Goal: Task Accomplishment & Management: Use online tool/utility

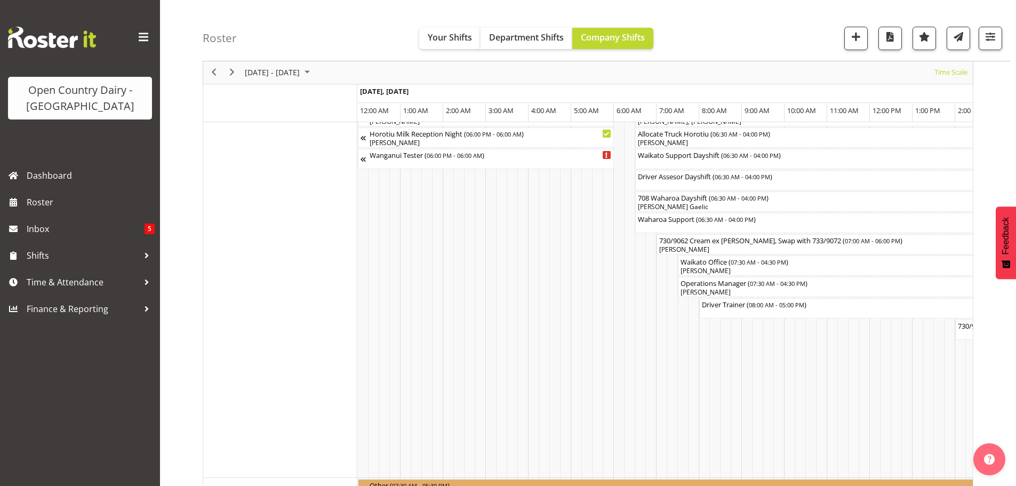
scroll to position [0, 2153]
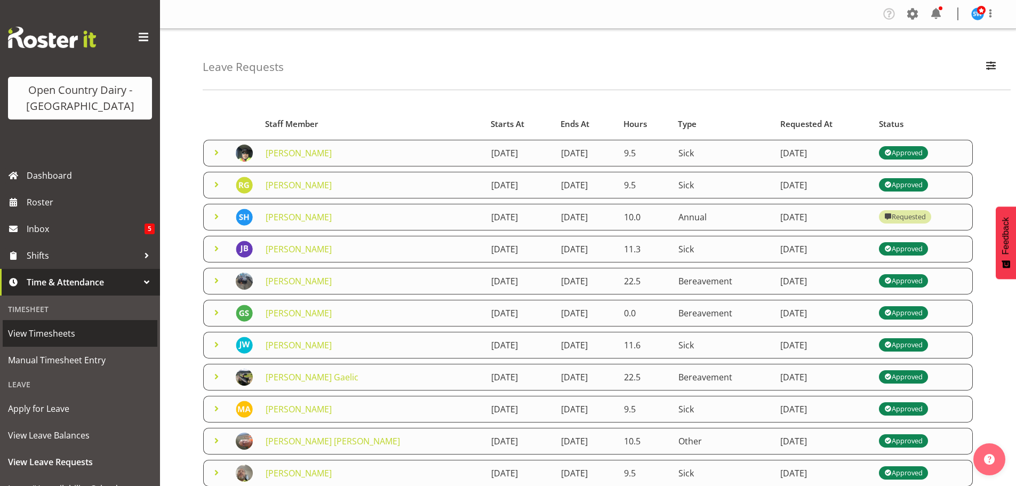
click at [47, 341] on span "View Timesheets" at bounding box center [80, 333] width 144 height 16
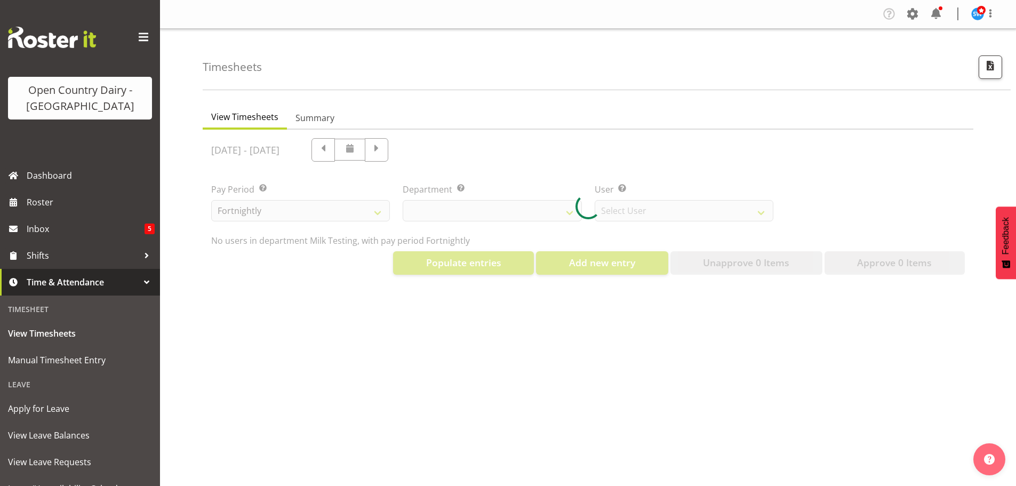
select select "733"
select select "7414"
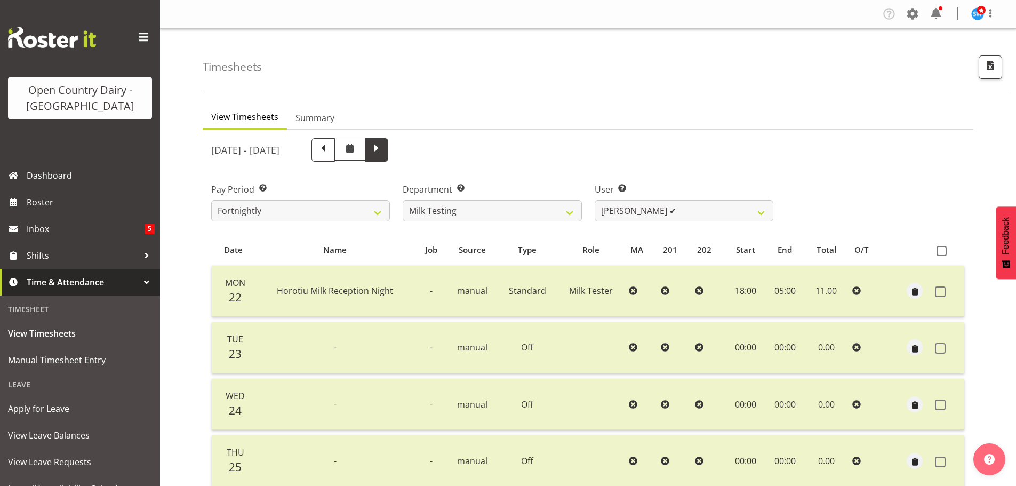
click at [383, 156] on span at bounding box center [377, 149] width 14 height 14
select select
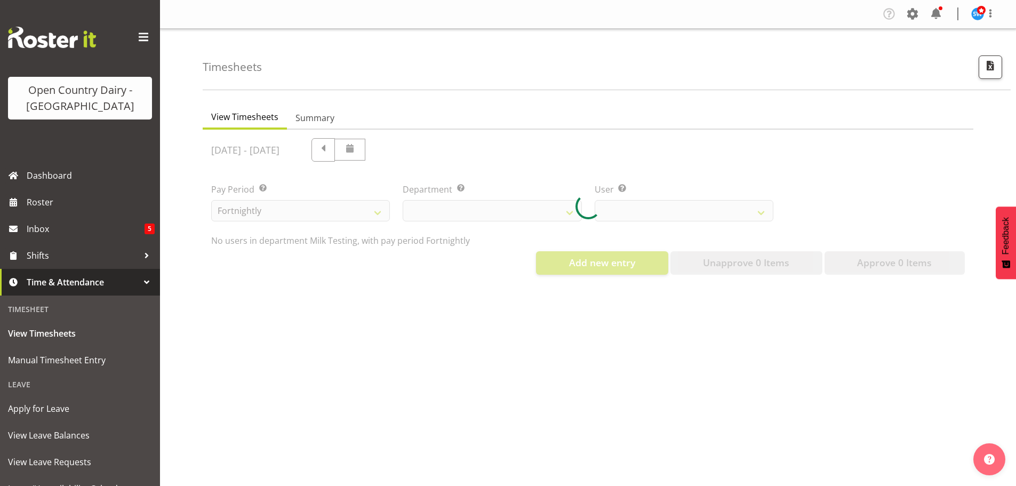
select select "733"
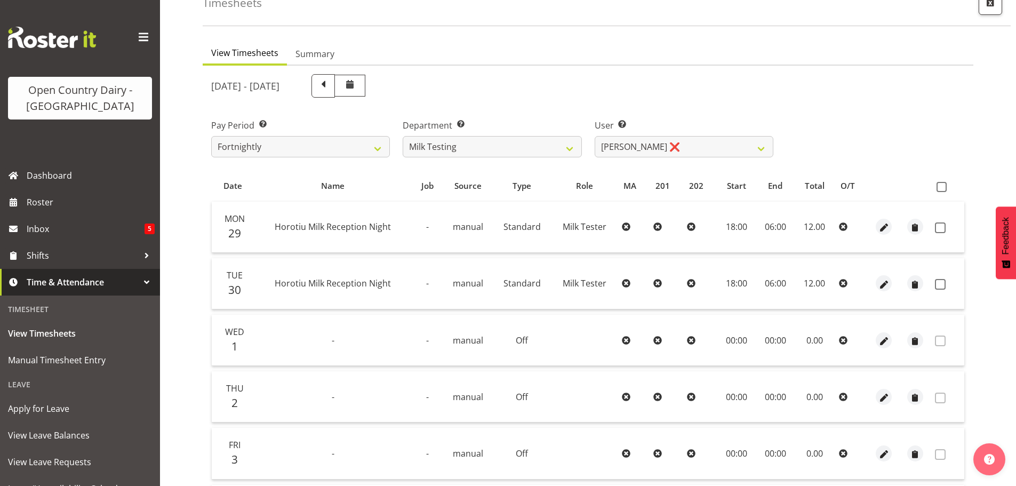
scroll to position [213, 0]
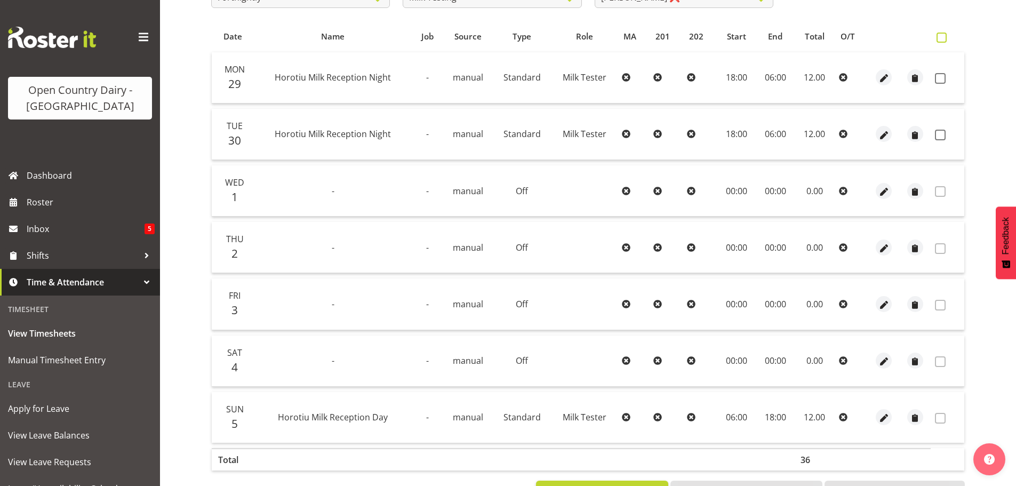
click at [944, 36] on span at bounding box center [942, 38] width 10 height 10
click at [944, 36] on input "checkbox" at bounding box center [940, 37] width 7 height 7
checkbox input "true"
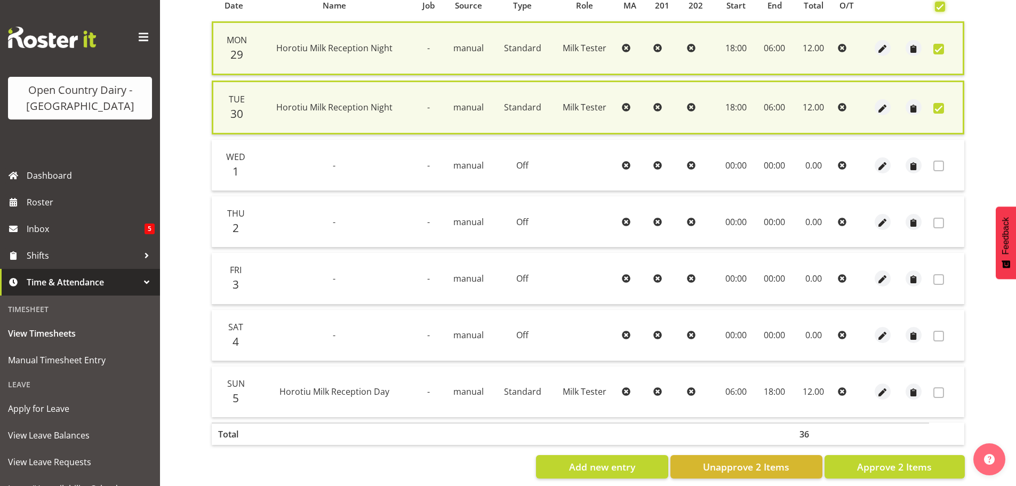
scroll to position [261, 0]
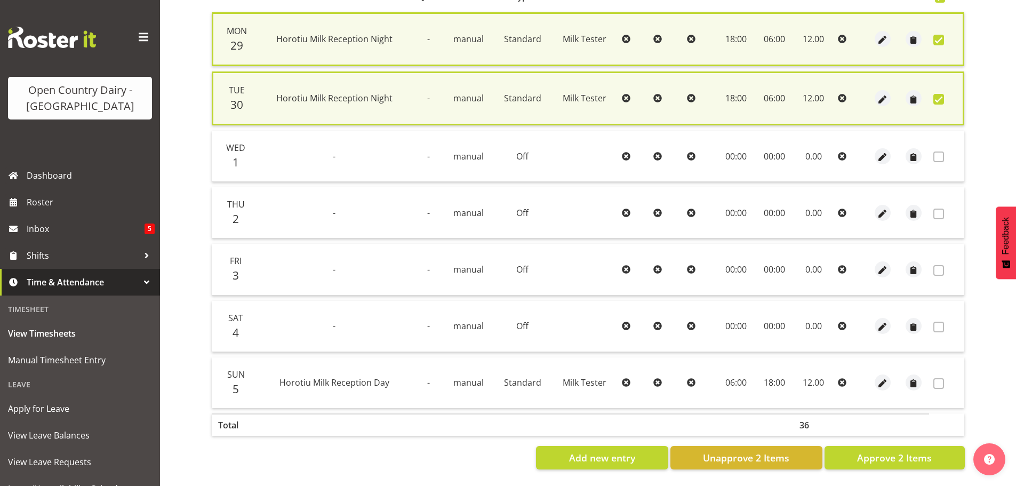
click at [940, 94] on span at bounding box center [938, 99] width 11 height 11
checkbox input "false"
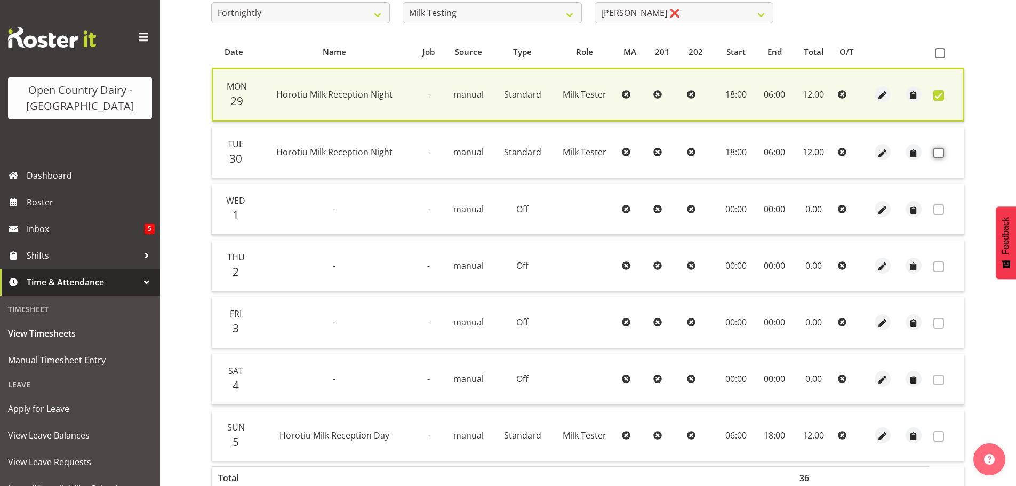
scroll to position [259, 0]
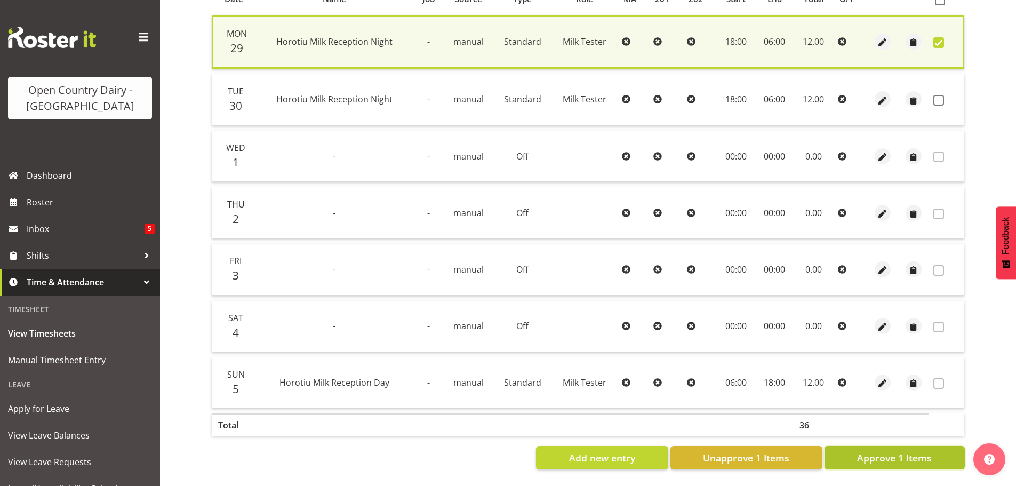
click at [903, 451] on span "Approve 1 Items" at bounding box center [894, 458] width 75 height 14
checkbox input "false"
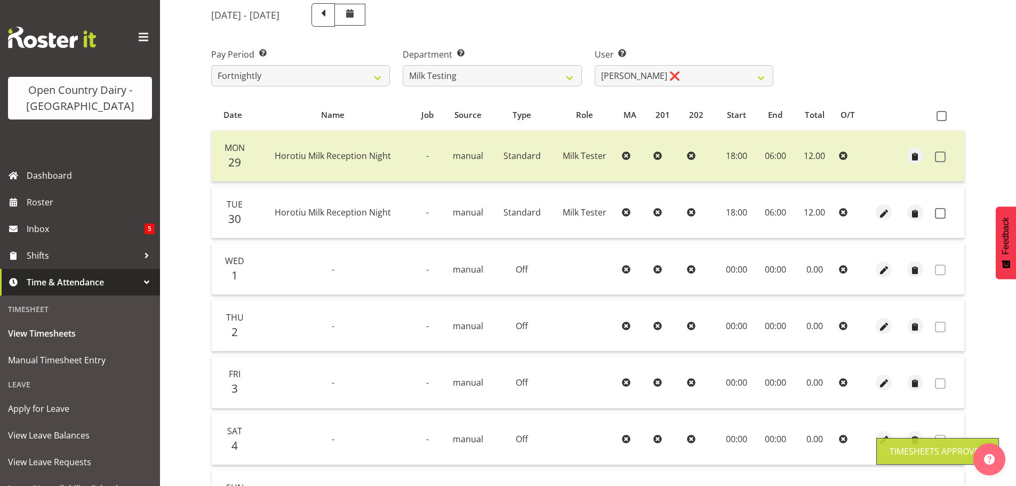
scroll to position [43, 0]
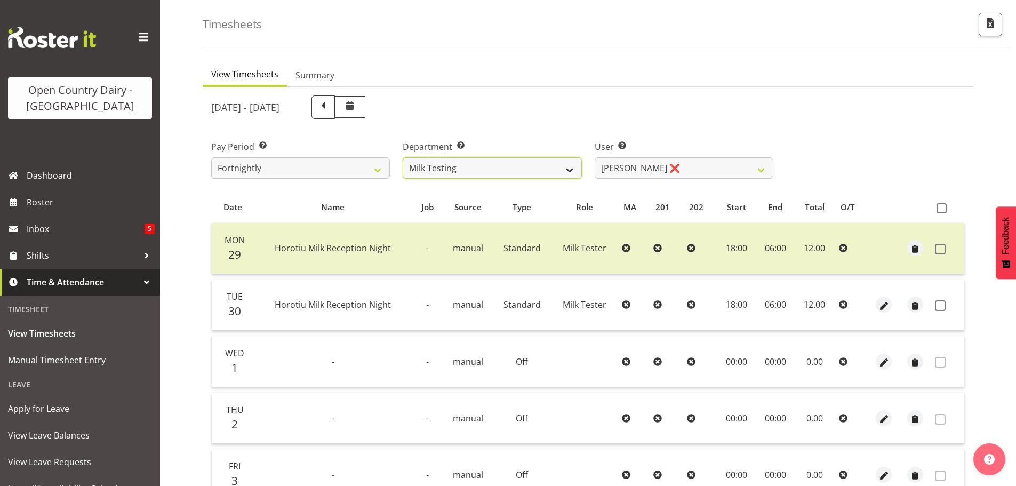
click at [438, 165] on select "701 702 703 704 705 706 707 708 709 710 711 712 713 714 715 716 717 718 719 720" at bounding box center [492, 167] width 179 height 21
click at [663, 167] on select "[PERSON_NAME] ❌ [PERSON_NAME] ❌ [PERSON_NAME] ❌ [PERSON_NAME] ❌ [PERSON_NAME] ❌…" at bounding box center [684, 167] width 179 height 21
select select "7485"
click at [595, 157] on select "[PERSON_NAME] ❌ [PERSON_NAME] ❌ [PERSON_NAME] ❌ [PERSON_NAME] ❌ [PERSON_NAME] ❌…" at bounding box center [684, 167] width 179 height 21
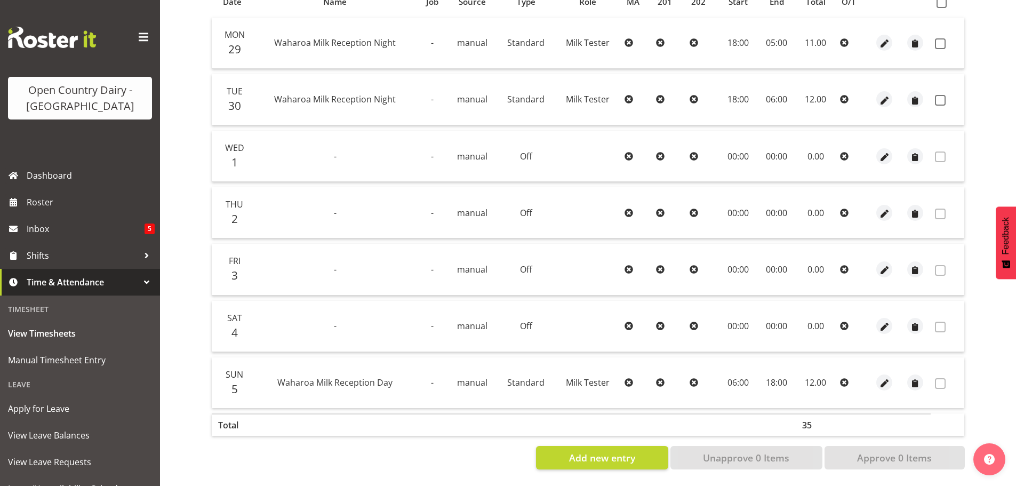
scroll to position [96, 0]
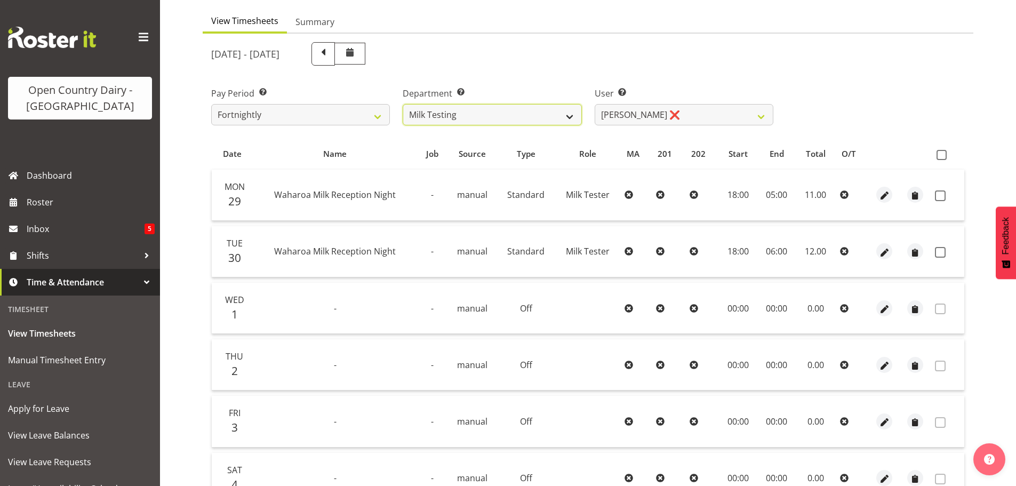
click at [501, 108] on select "701 702 703 704 705 706 707 708 709 710 711 712 713 714 715 716 717 718 719 720" at bounding box center [492, 114] width 179 height 21
select select "805"
click at [403, 104] on select "701 702 703 704 705 706 707 708 709 710 711 712 713 714 715 716 717 718 719 720" at bounding box center [492, 114] width 179 height 21
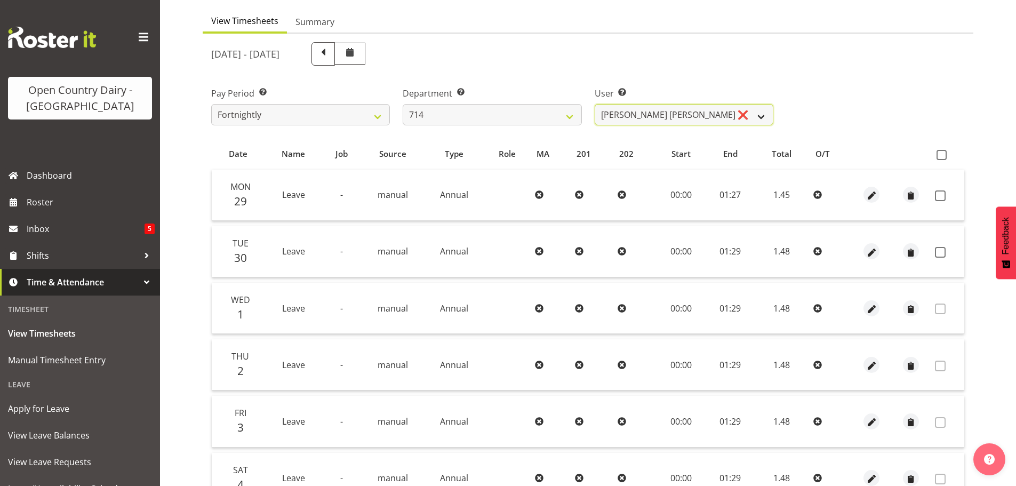
click at [760, 119] on select "[PERSON_NAME] [PERSON_NAME] ❌ [PERSON_NAME] ❌ [PERSON_NAME] ❌ [PERSON_NAME] Gae…" at bounding box center [684, 114] width 179 height 21
select select "10323"
click at [595, 104] on select "[PERSON_NAME] [PERSON_NAME] ❌ [PERSON_NAME] ❌ [PERSON_NAME] ❌ [PERSON_NAME] Gae…" at bounding box center [684, 114] width 179 height 21
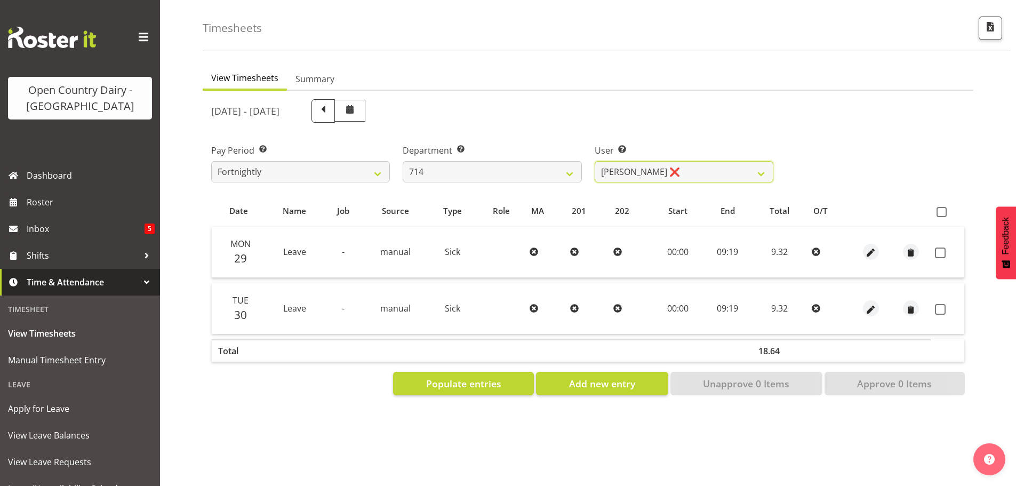
scroll to position [47, 0]
click at [941, 207] on span at bounding box center [942, 212] width 10 height 10
click at [941, 209] on input "checkbox" at bounding box center [940, 212] width 7 height 7
checkbox input "true"
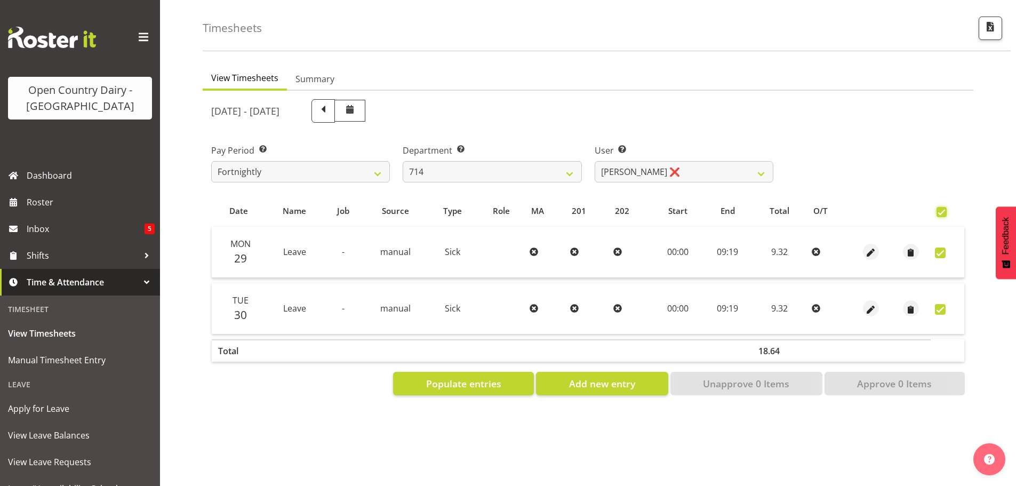
checkbox input "true"
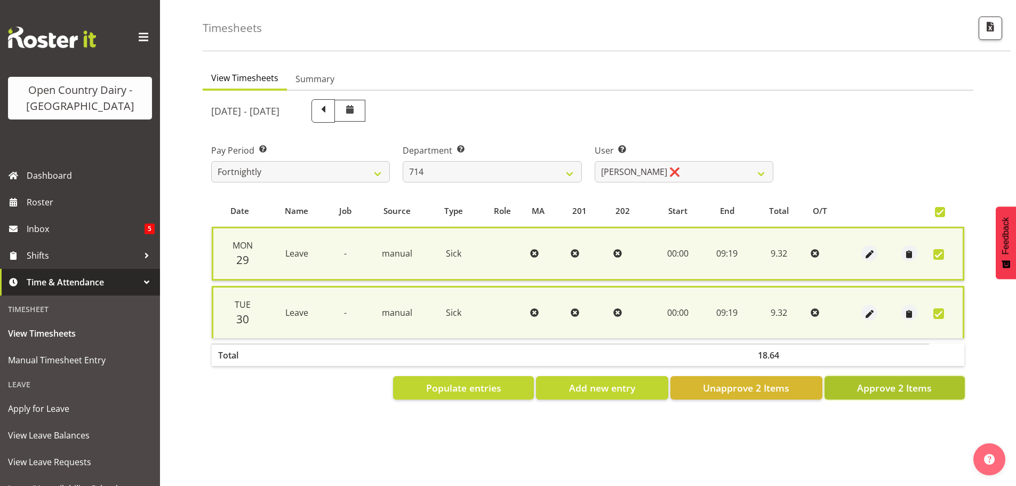
click at [893, 381] on span "Approve 2 Items" at bounding box center [894, 388] width 75 height 14
checkbox input "false"
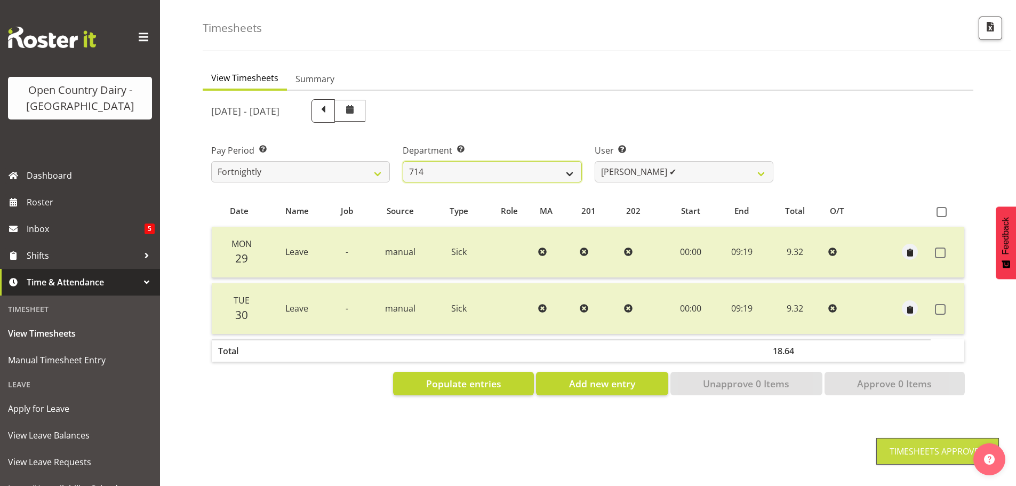
click at [505, 165] on select "701 702 703 704 705 706 707 708 709 710 711 712 713 714 715 716 717 718 719 720" at bounding box center [492, 171] width 179 height 21
select select "758"
click at [403, 161] on select "701 702 703 704 705 706 707 708 709 710 711 712 713 714 715 716 717 718 719 720" at bounding box center [492, 171] width 179 height 21
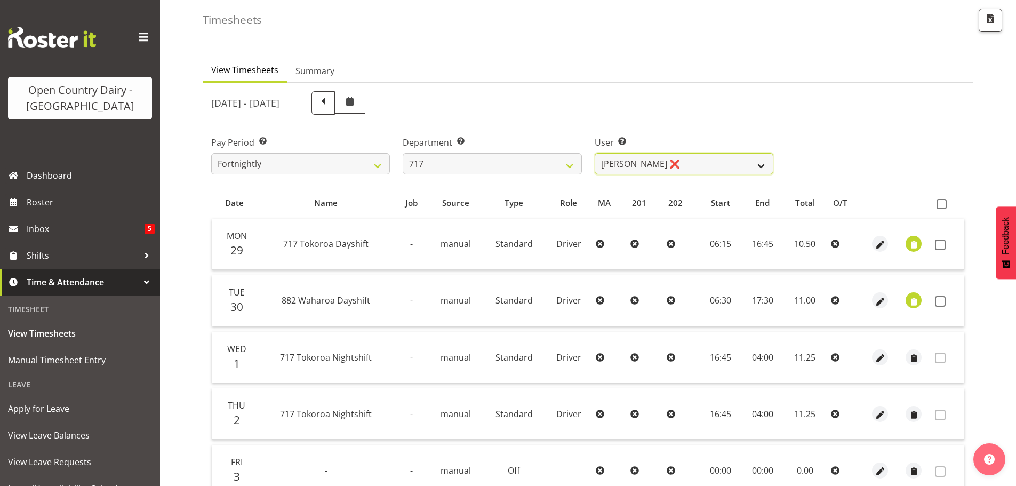
click at [642, 166] on select "[PERSON_NAME] ❌ Dodge [PERSON_NAME] ❌ [PERSON_NAME] ❌ [PERSON_NAME] ❌" at bounding box center [684, 163] width 179 height 21
select select "10284"
click at [595, 153] on select "[PERSON_NAME] ❌ Dodge [PERSON_NAME] ❌ [PERSON_NAME] ❌ [PERSON_NAME] ❌" at bounding box center [684, 163] width 179 height 21
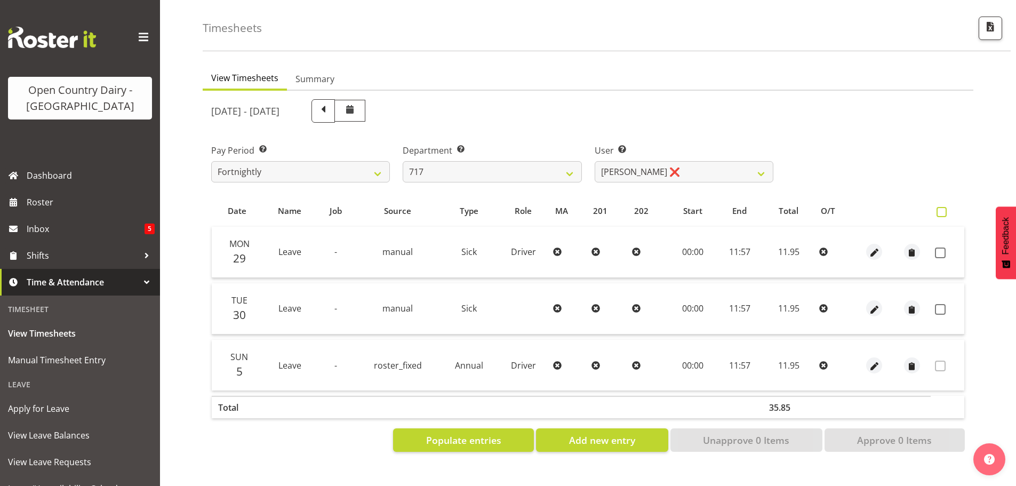
click at [942, 207] on span at bounding box center [942, 212] width 10 height 10
click at [942, 209] on input "checkbox" at bounding box center [940, 212] width 7 height 7
checkbox input "true"
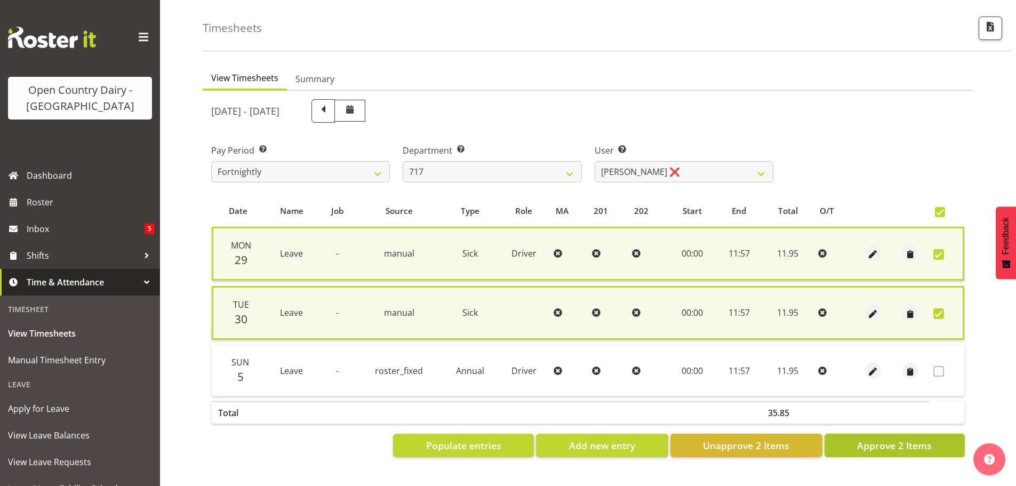
click at [918, 441] on span "Approve 2 Items" at bounding box center [894, 445] width 75 height 14
checkbox input "false"
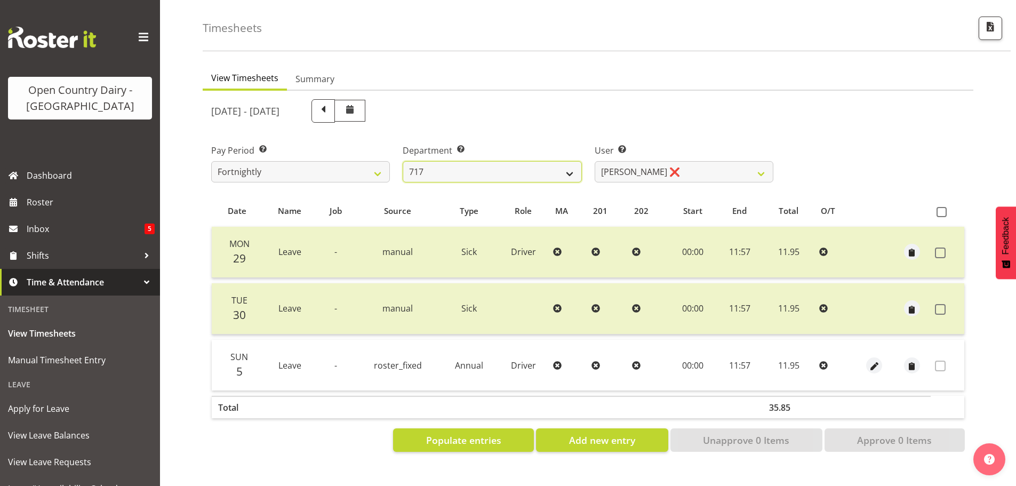
click at [516, 161] on select "701 702 703 704 705 706 707 708 709 710 711 712 713 714 715 716 717 718 719 720" at bounding box center [492, 171] width 179 height 21
click at [497, 103] on div "[DATE] - [DATE]" at bounding box center [492, 110] width 562 height 23
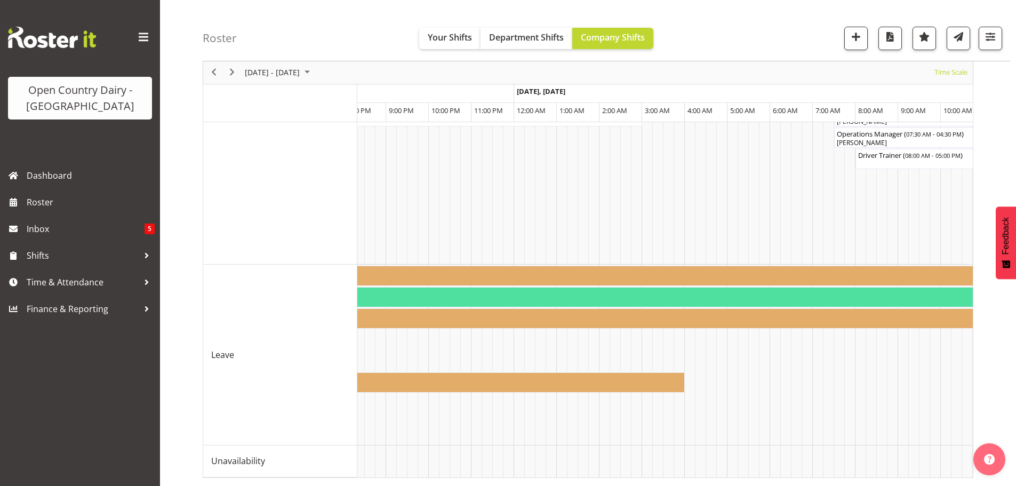
scroll to position [0, 2691]
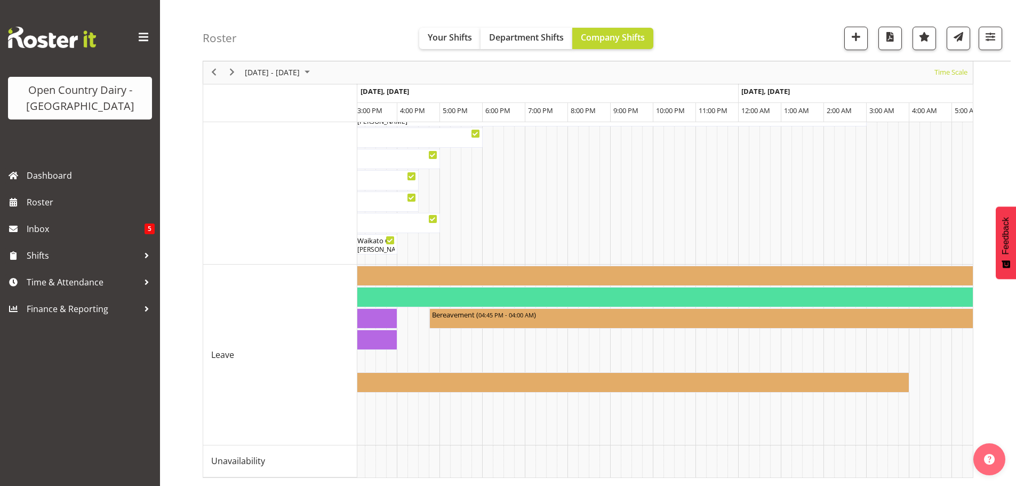
drag, startPoint x: 613, startPoint y: 469, endPoint x: 595, endPoint y: 472, distance: 18.4
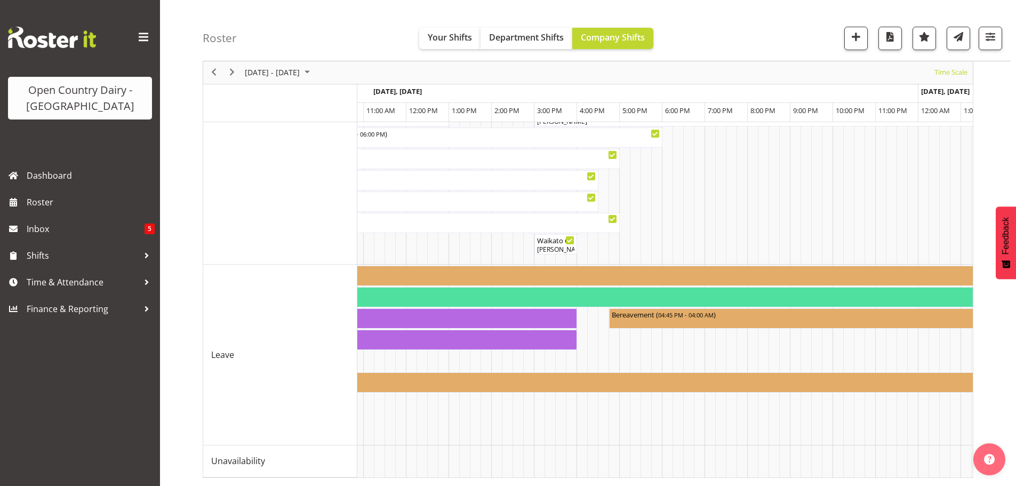
scroll to position [0, 0]
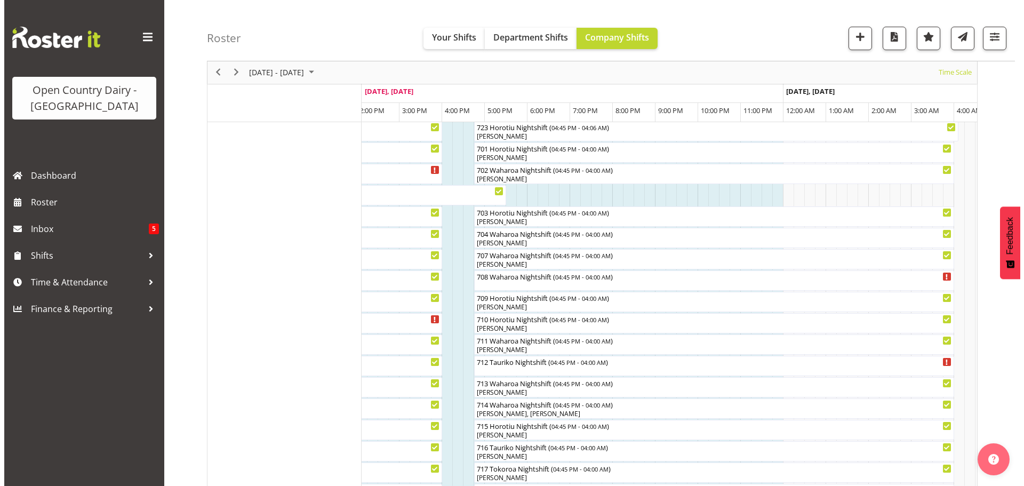
scroll to position [115, 0]
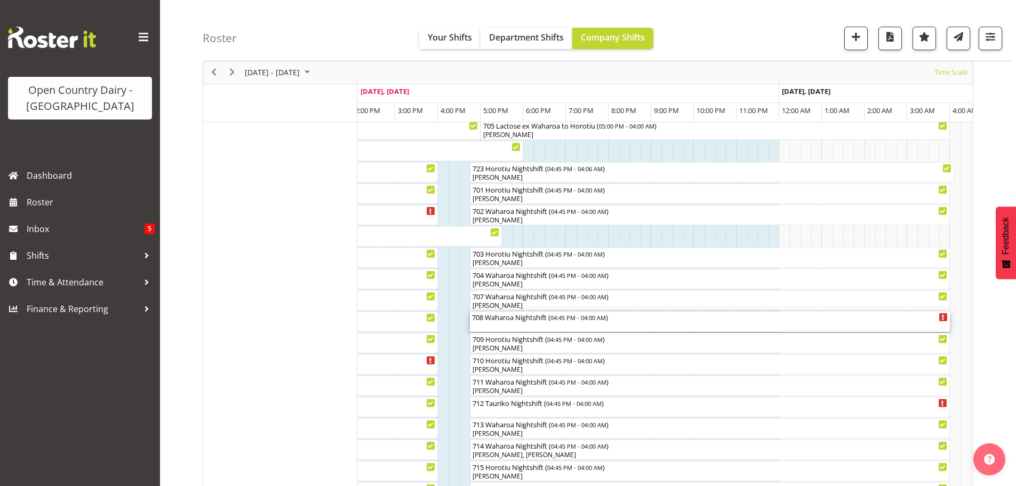
click at [521, 325] on div "708 Waharoa Nightshift ( 04:45 PM - 04:00 AM )" at bounding box center [710, 321] width 476 height 20
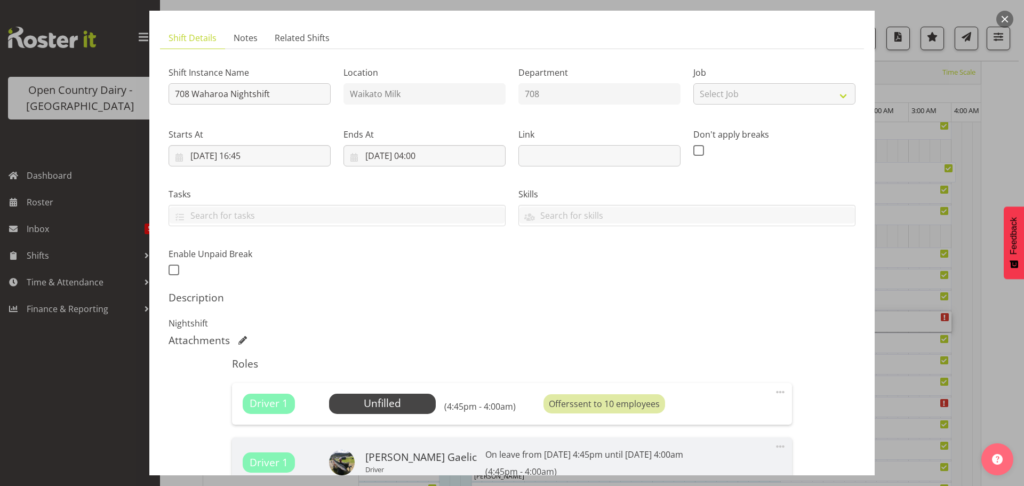
scroll to position [107, 0]
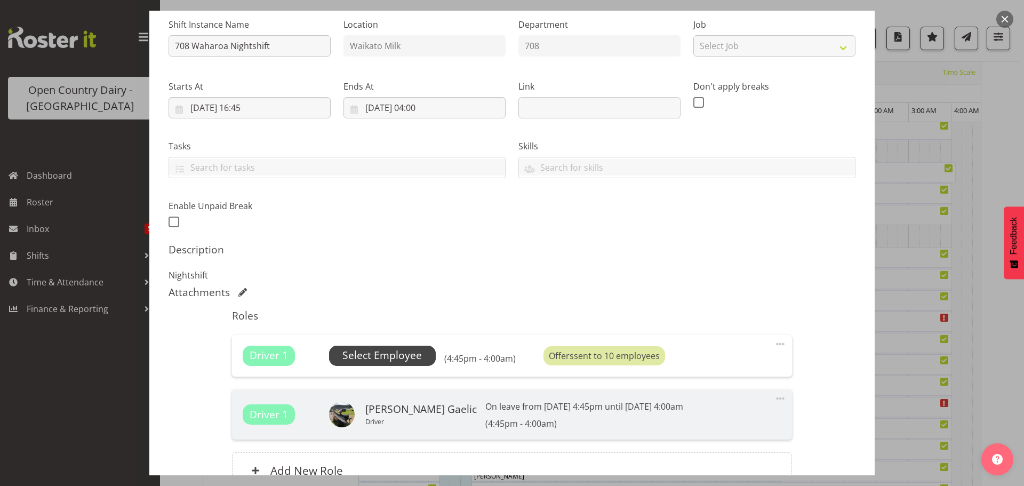
click at [414, 352] on span "Select Employee" at bounding box center [381, 355] width 79 height 15
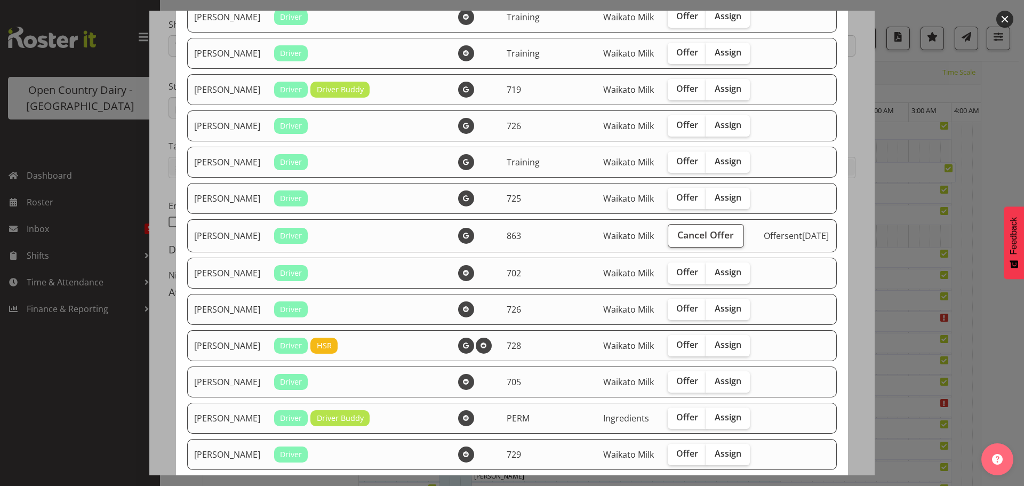
scroll to position [160, 0]
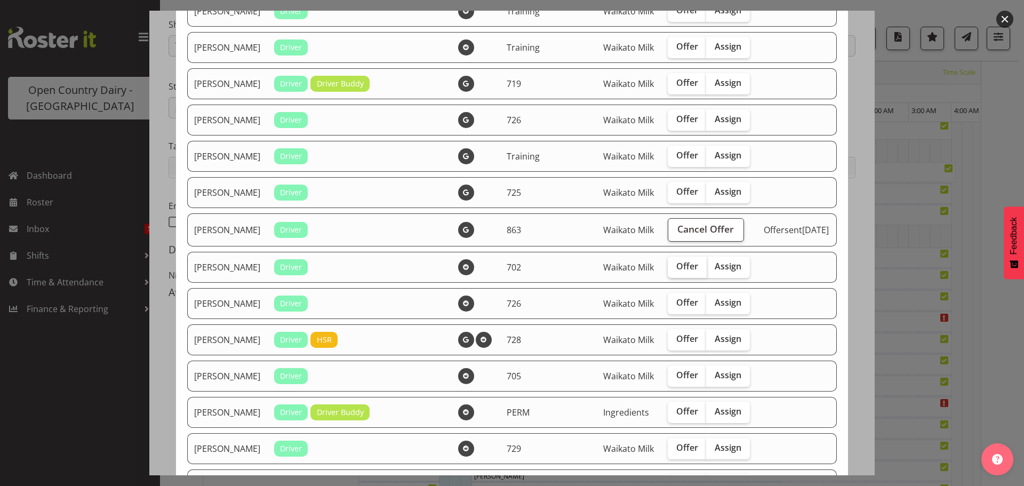
click at [676, 271] on span "Offer" at bounding box center [687, 266] width 22 height 11
click at [673, 270] on input "Offer" at bounding box center [671, 266] width 7 height 7
checkbox input "true"
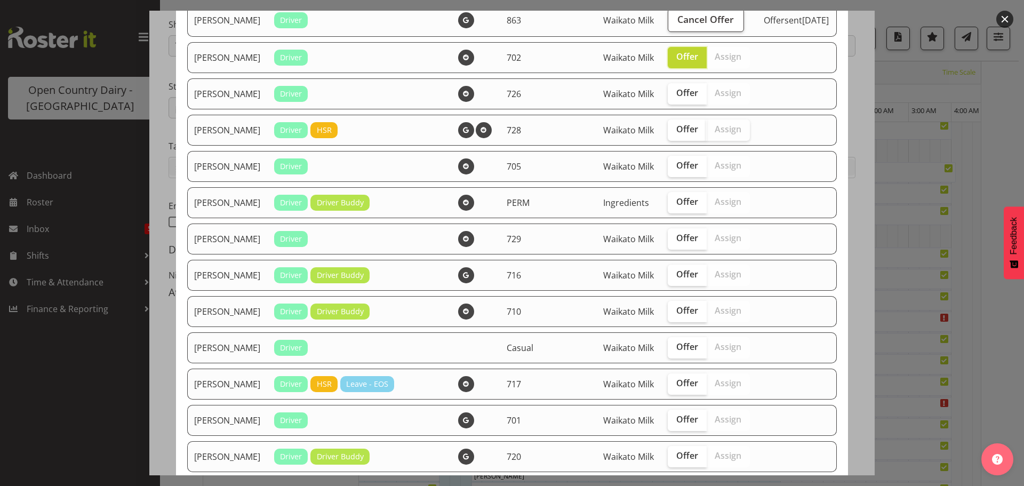
scroll to position [373, 0]
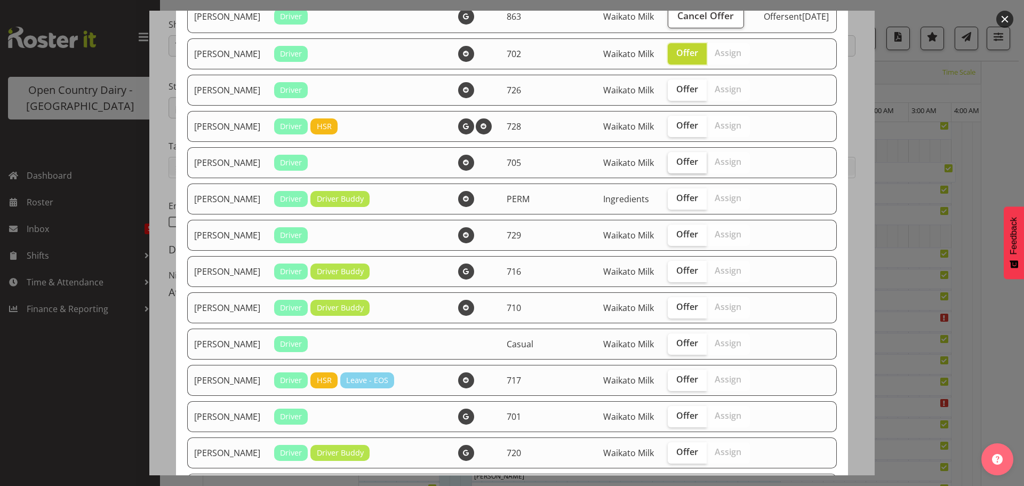
click at [676, 167] on span "Offer" at bounding box center [687, 161] width 22 height 11
click at [672, 165] on input "Offer" at bounding box center [671, 161] width 7 height 7
checkbox input "true"
click at [676, 239] on span "Offer" at bounding box center [687, 234] width 22 height 11
click at [668, 238] on input "Offer" at bounding box center [671, 234] width 7 height 7
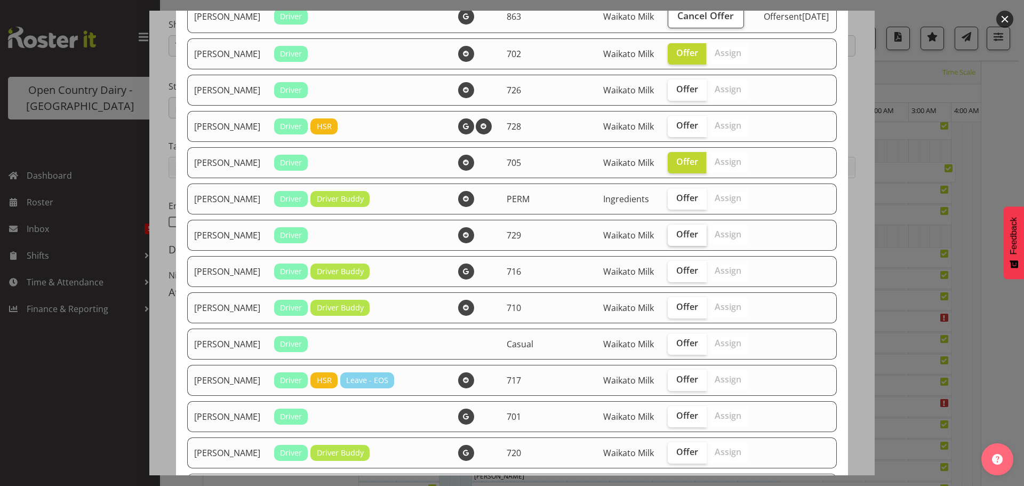
checkbox input "true"
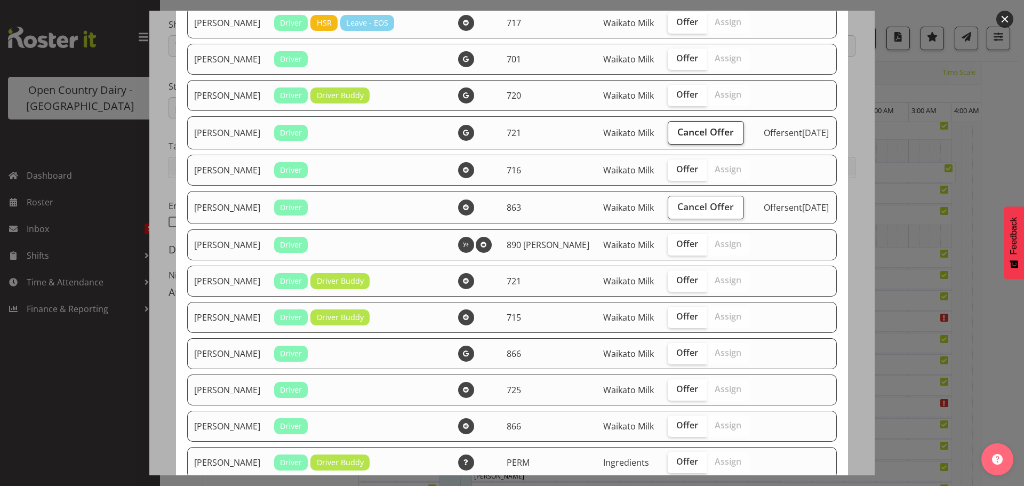
scroll to position [800, 0]
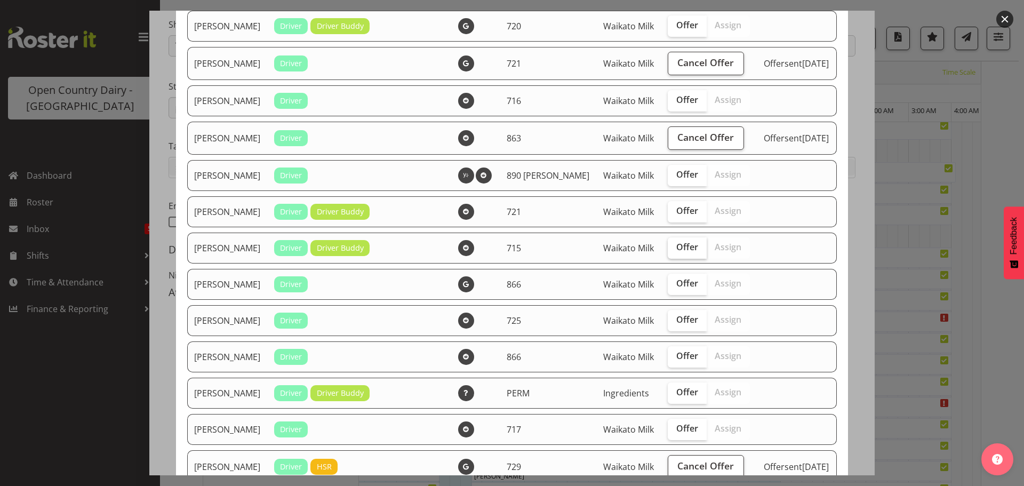
click at [669, 259] on label "Offer" at bounding box center [687, 247] width 39 height 21
click at [669, 251] on input "Offer" at bounding box center [671, 247] width 7 height 7
checkbox input "true"
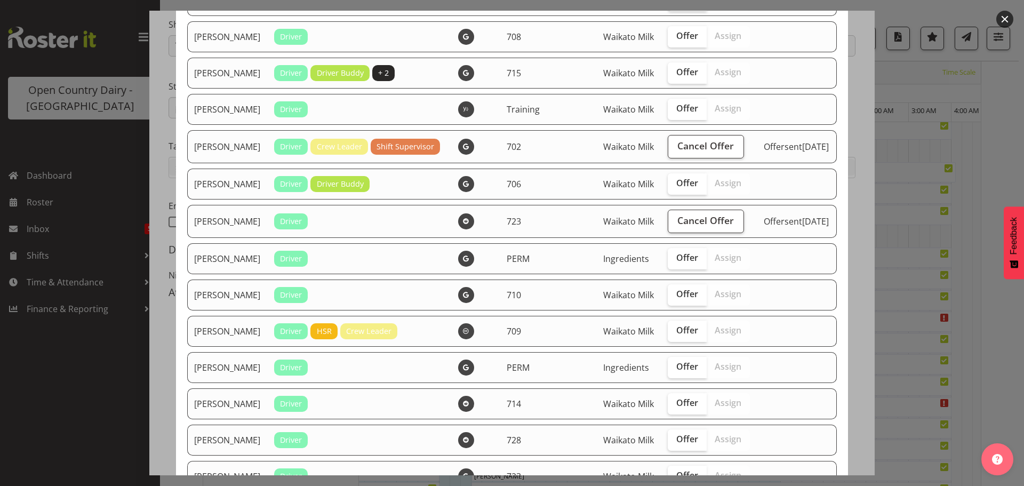
scroll to position [1869, 0]
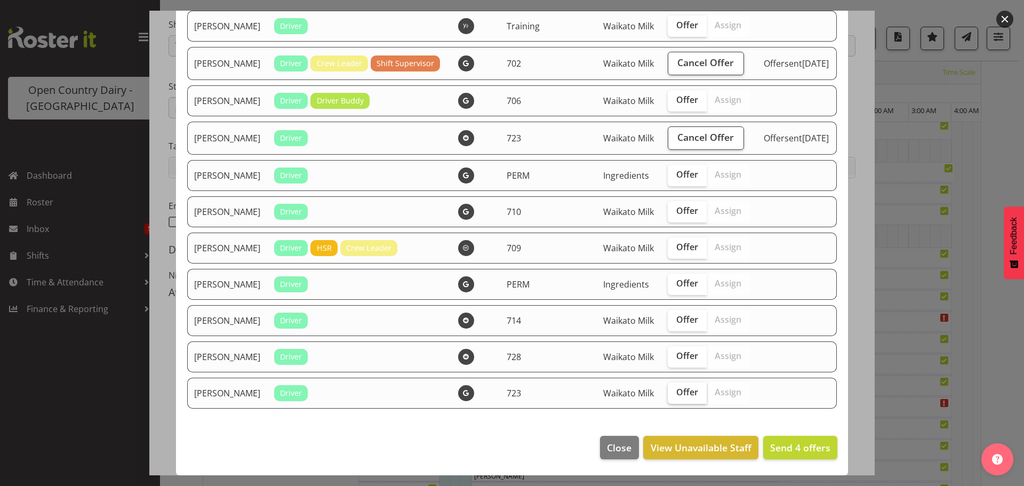
click at [668, 389] on input "Offer" at bounding box center [671, 392] width 7 height 7
checkbox input "true"
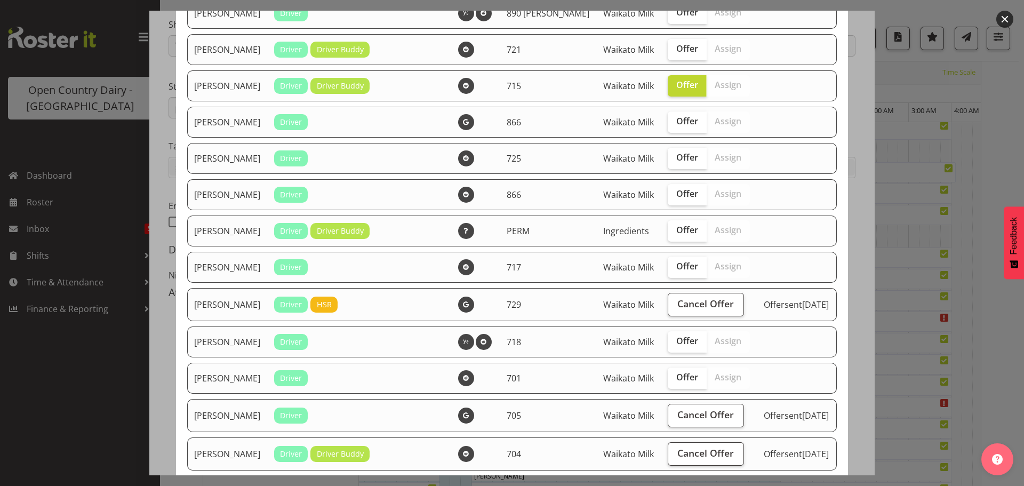
scroll to position [909, 0]
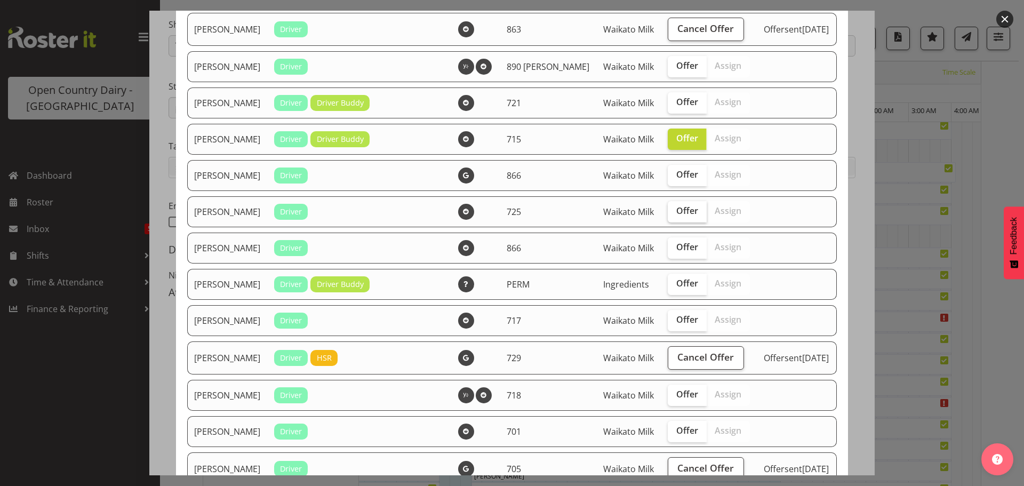
click at [683, 222] on label "Offer" at bounding box center [687, 211] width 39 height 21
click at [675, 214] on input "Offer" at bounding box center [671, 210] width 7 height 7
checkbox input "true"
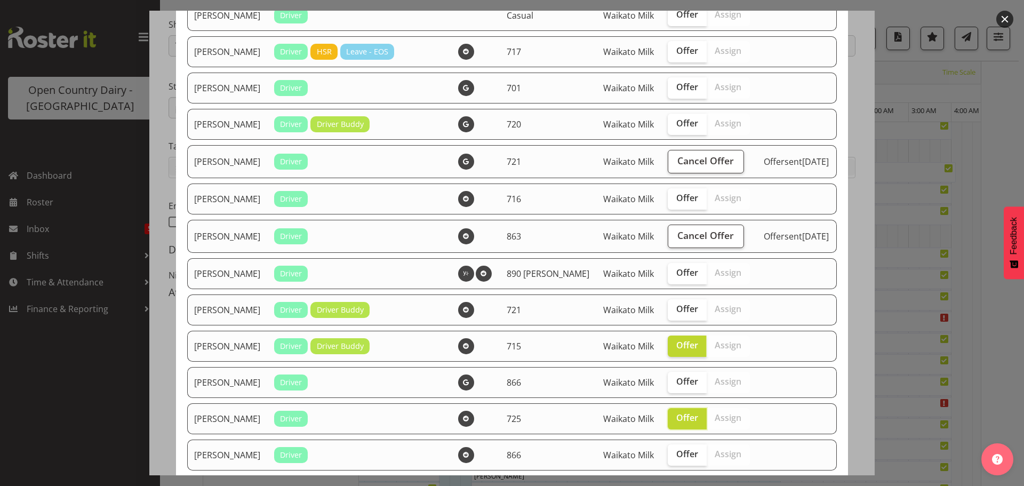
scroll to position [642, 0]
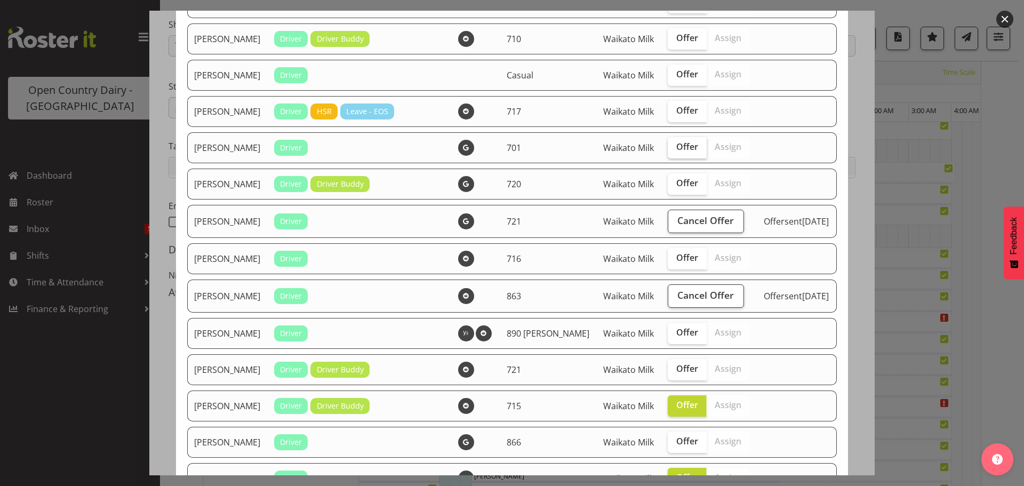
click at [676, 152] on span "Offer" at bounding box center [687, 146] width 22 height 11
click at [668, 150] on input "Offer" at bounding box center [671, 146] width 7 height 7
checkbox input "true"
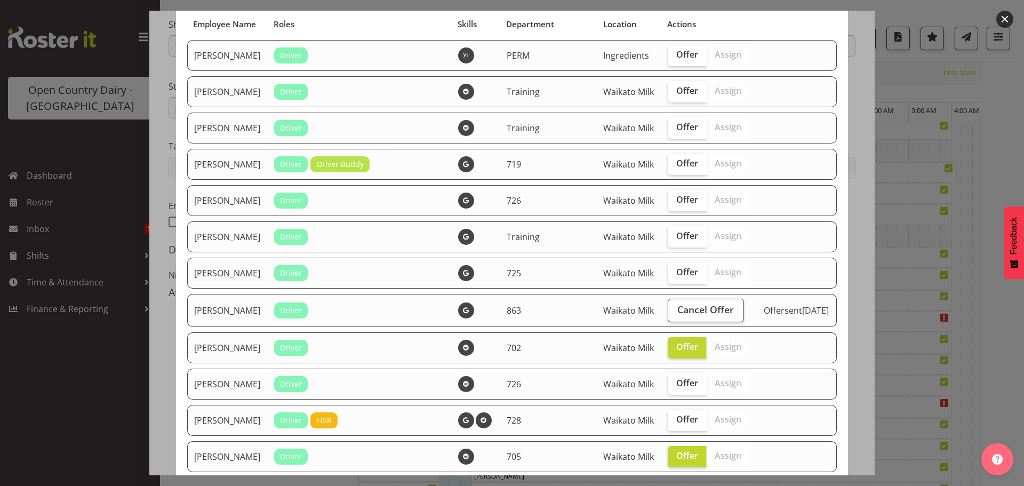
scroll to position [55, 0]
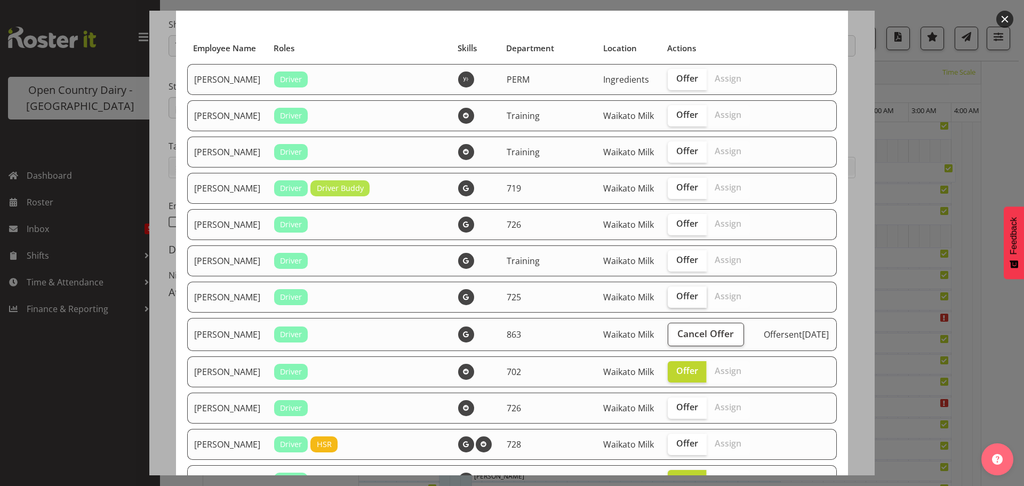
click at [676, 301] on span "Offer" at bounding box center [687, 296] width 22 height 11
click at [668, 300] on input "Offer" at bounding box center [671, 296] width 7 height 7
checkbox input "true"
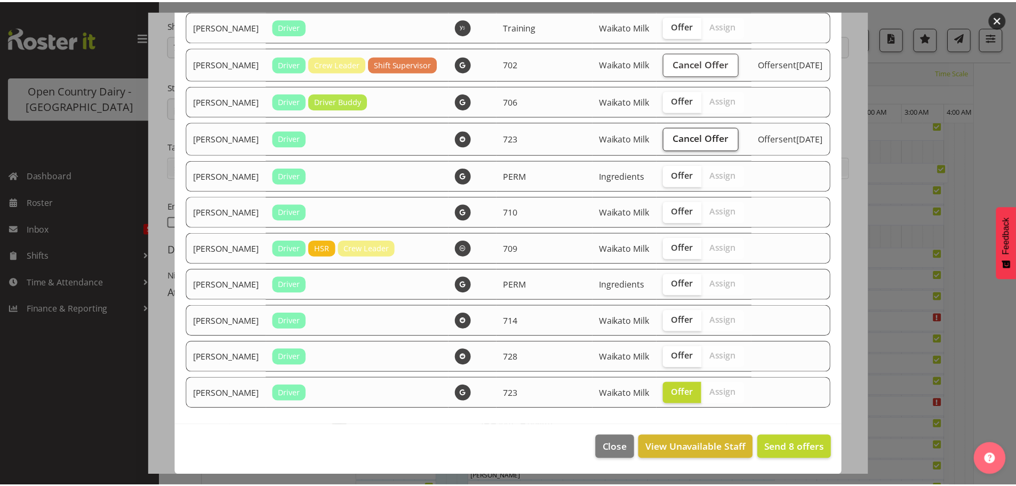
scroll to position [1869, 0]
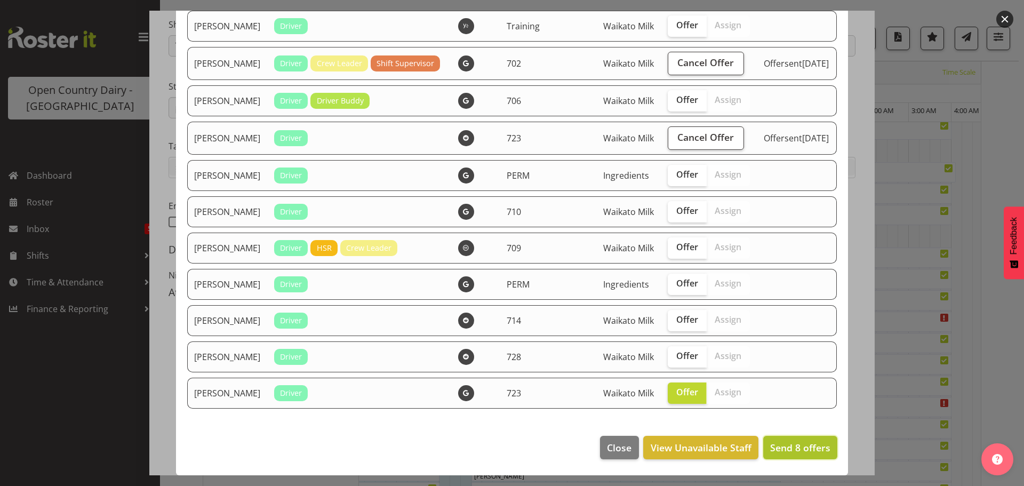
click at [779, 442] on span "Send 8 offers" at bounding box center [800, 447] width 60 height 13
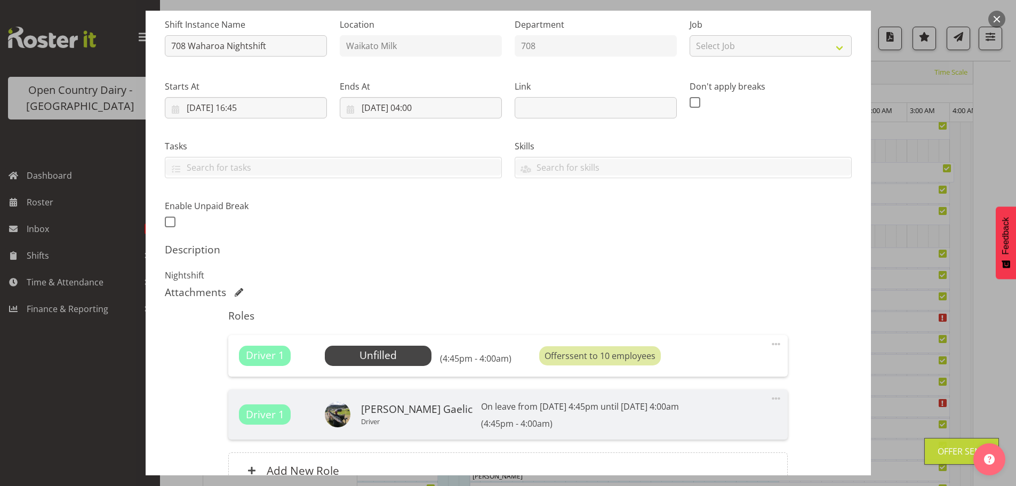
scroll to position [215, 0]
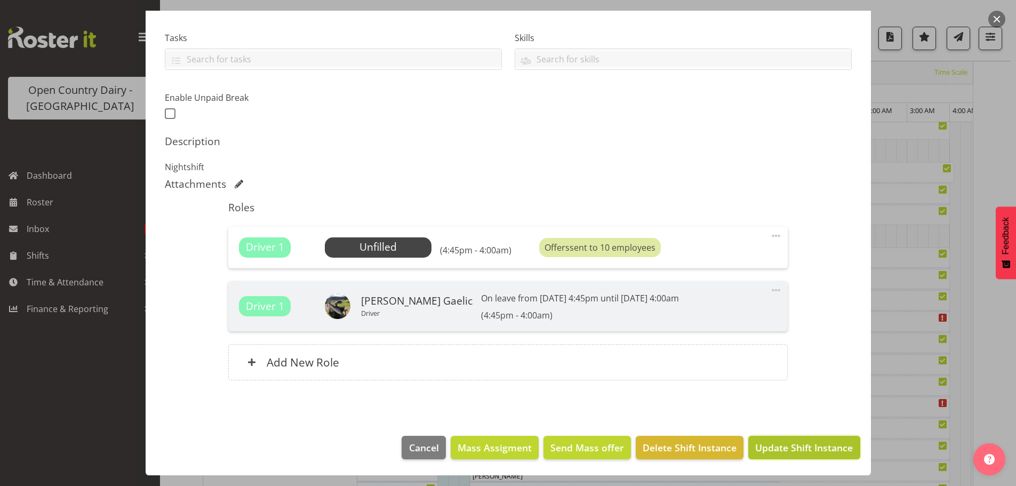
click at [816, 454] on span "Update Shift Instance" at bounding box center [804, 448] width 98 height 14
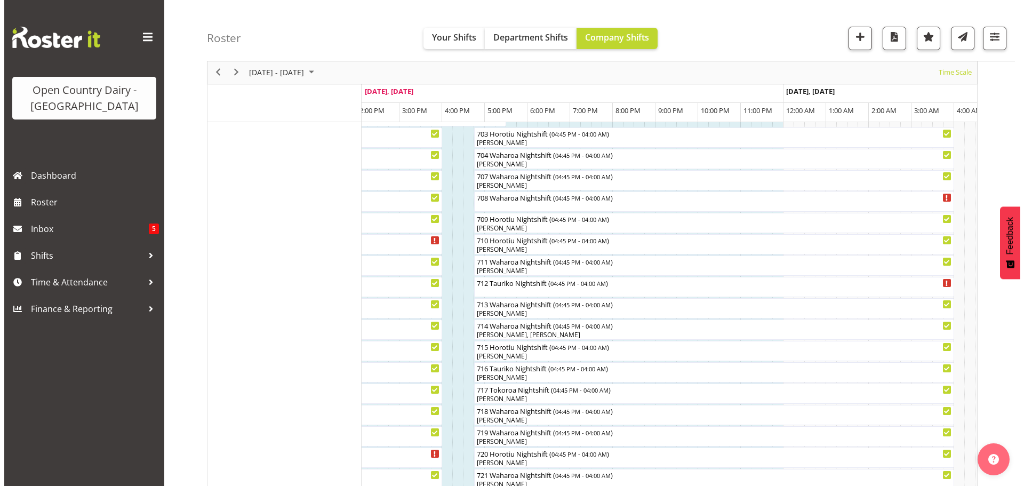
scroll to position [252, 0]
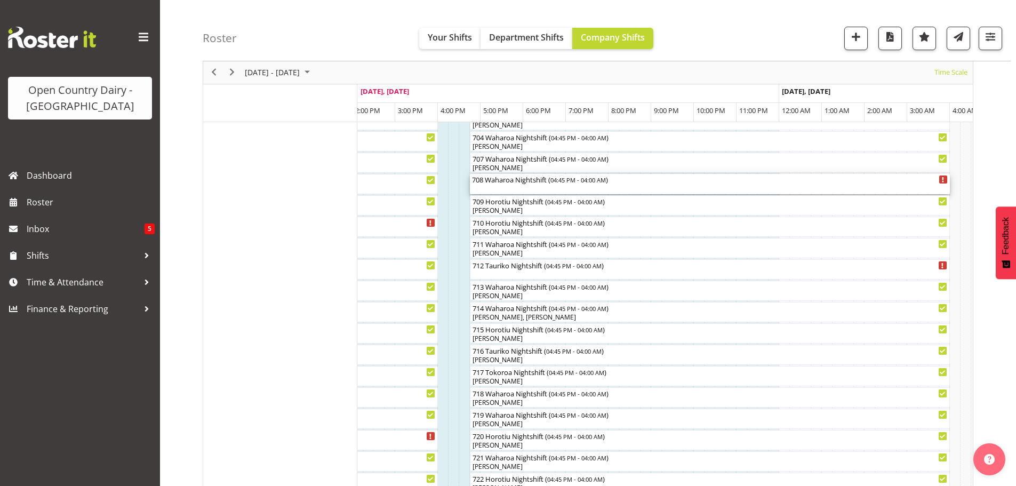
click at [540, 193] on div "708 Waharoa Nightshift ( 04:45 PM - 04:00 AM )" at bounding box center [710, 184] width 476 height 20
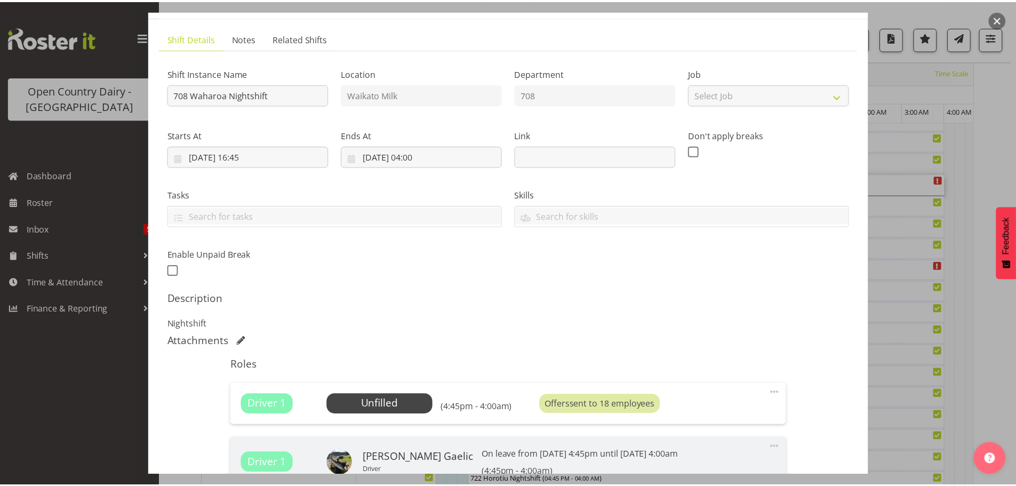
scroll to position [107, 0]
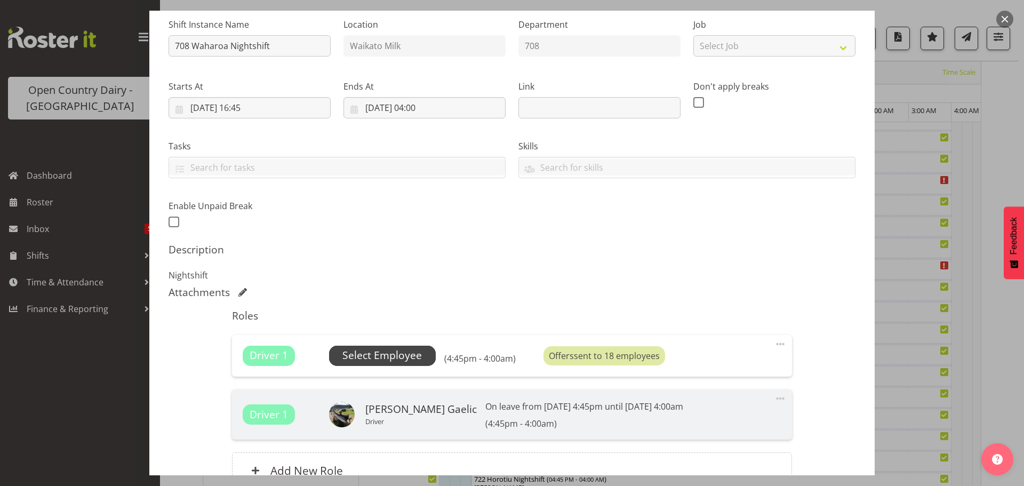
click at [398, 351] on span "Select Employee" at bounding box center [381, 355] width 79 height 15
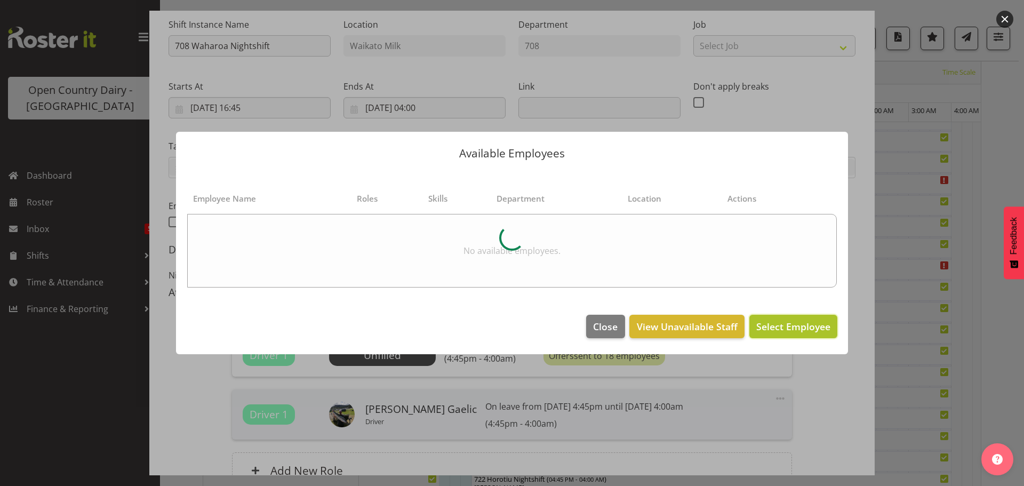
click at [790, 322] on span "Select Employee" at bounding box center [793, 326] width 74 height 13
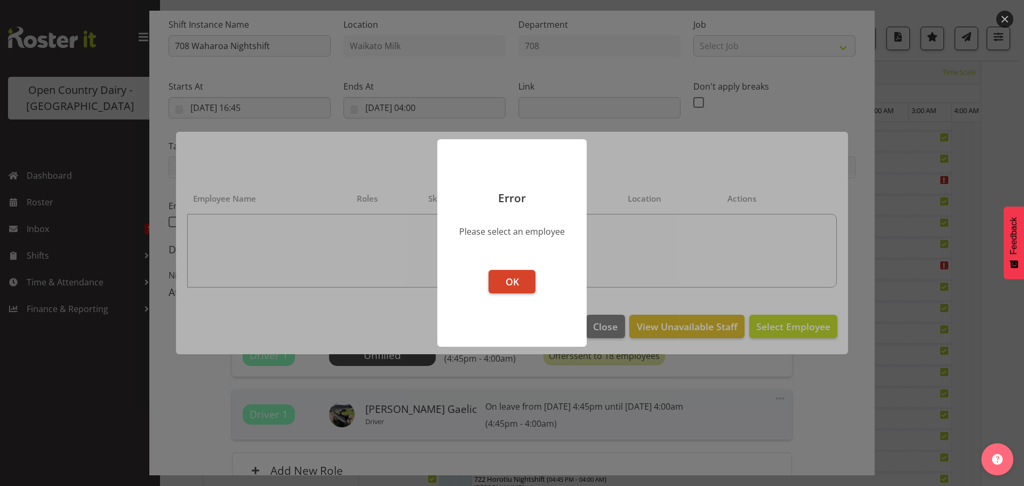
click at [499, 282] on button "OK" at bounding box center [512, 281] width 47 height 23
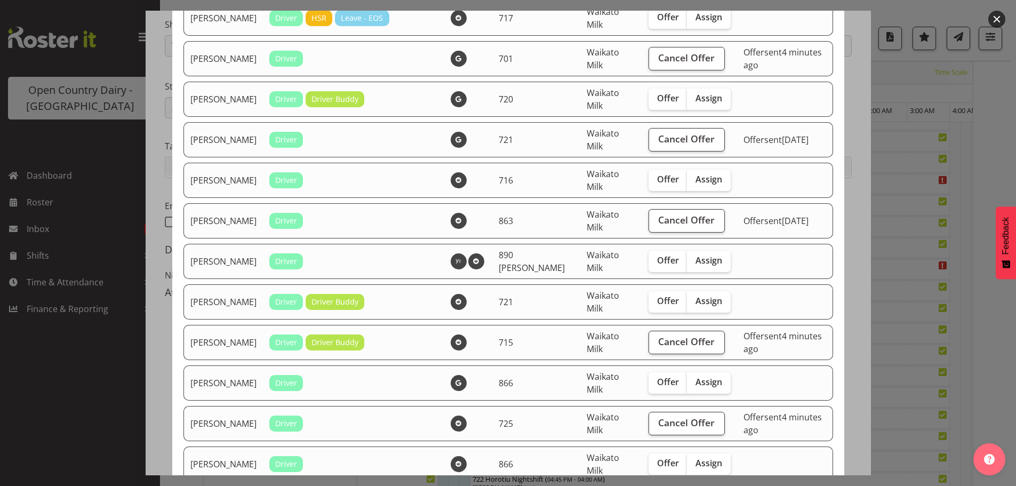
scroll to position [800, 0]
click at [649, 344] on button "Cancel Offer" at bounding box center [687, 341] width 76 height 23
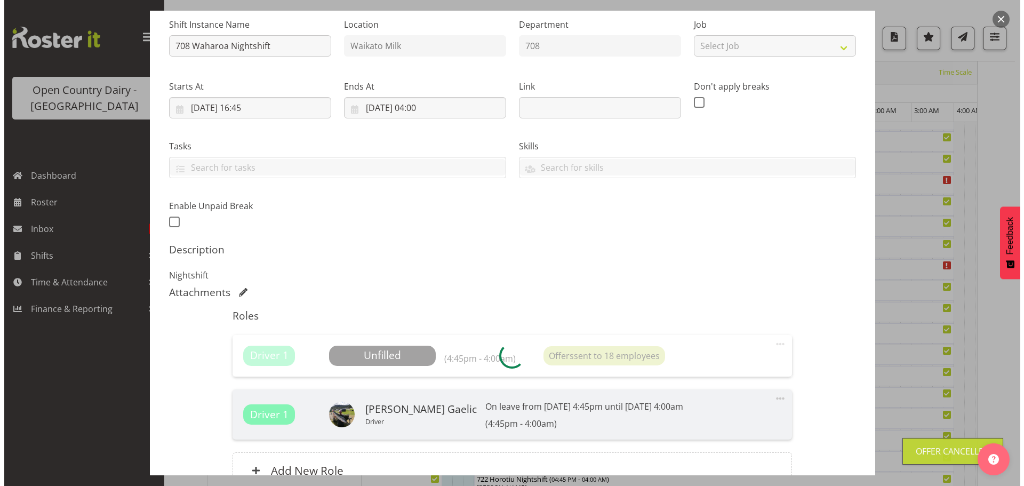
scroll to position [39, 0]
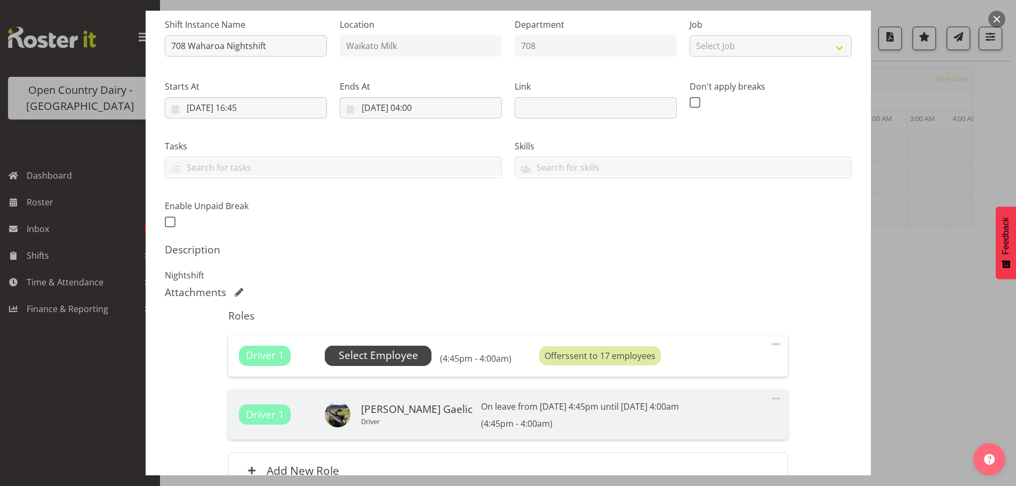
click at [402, 357] on span "Select Employee" at bounding box center [378, 355] width 79 height 15
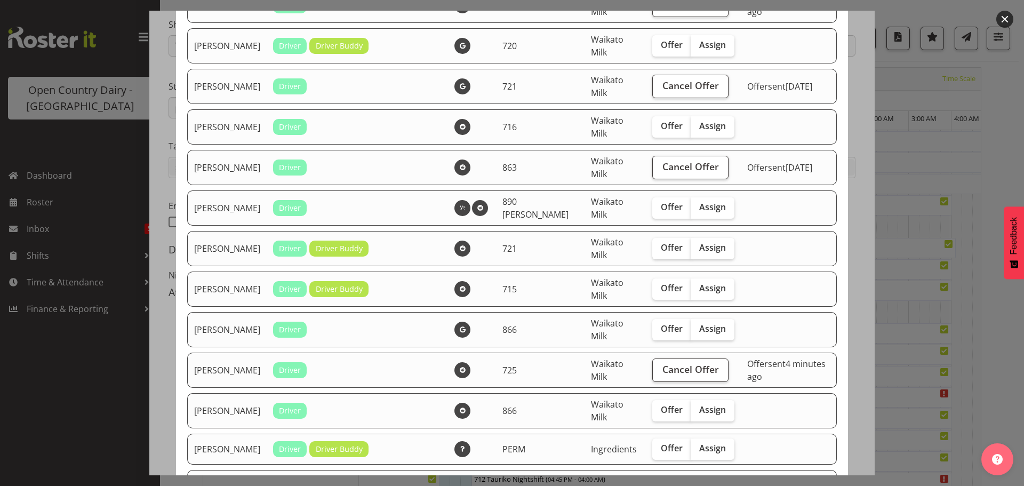
scroll to position [853, 0]
click at [707, 292] on span "Assign" at bounding box center [712, 287] width 27 height 11
click at [698, 291] on input "Assign" at bounding box center [694, 287] width 7 height 7
checkbox input "true"
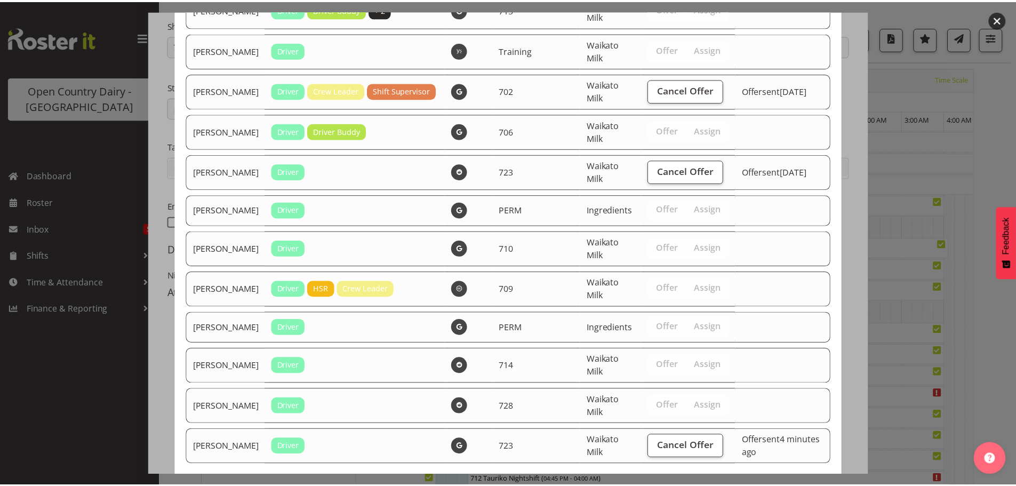
scroll to position [1869, 0]
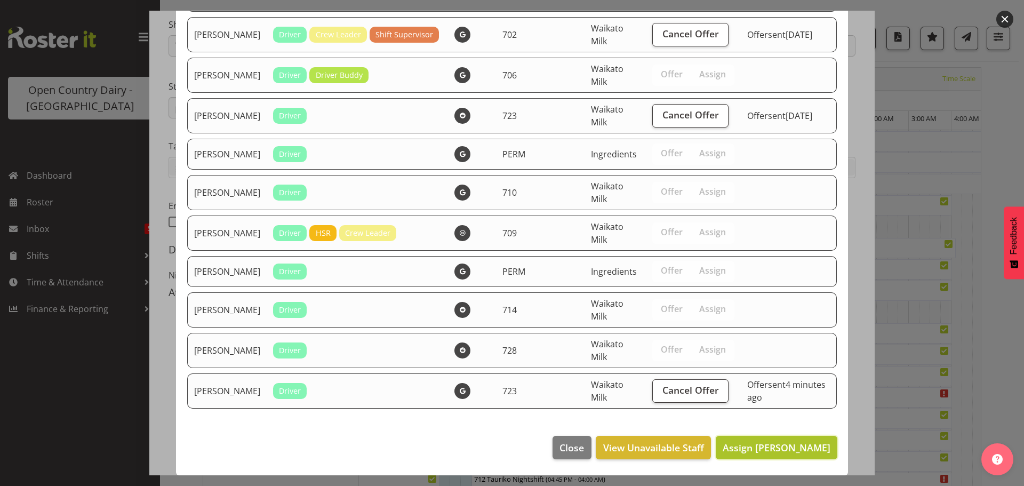
click at [769, 443] on span "Assign Greg Healey" at bounding box center [777, 447] width 108 height 13
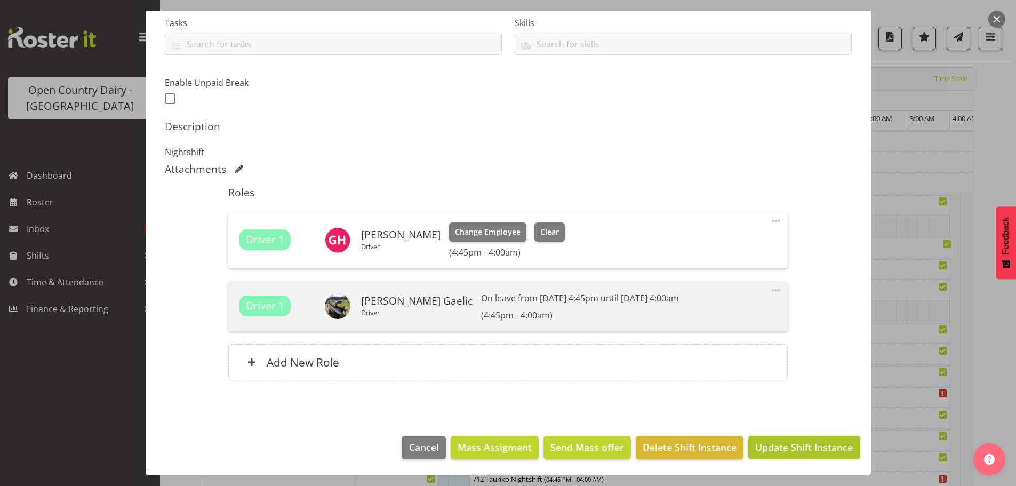
click at [778, 452] on span "Update Shift Instance" at bounding box center [804, 447] width 98 height 14
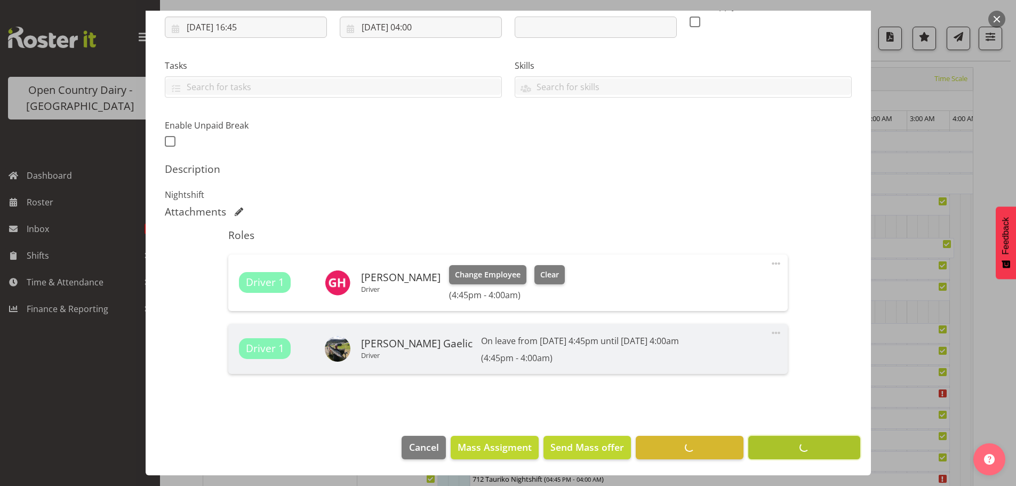
scroll to position [187, 0]
